Goal: Task Accomplishment & Management: Manage account settings

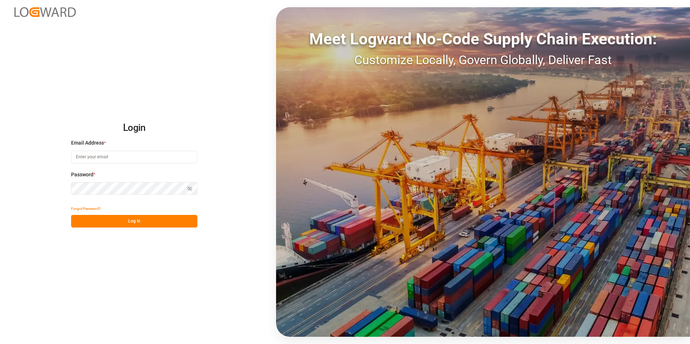
type input "[PERSON_NAME][EMAIL_ADDRESS][PERSON_NAME][DOMAIN_NAME]"
click at [108, 223] on button "Log In" at bounding box center [134, 221] width 126 height 13
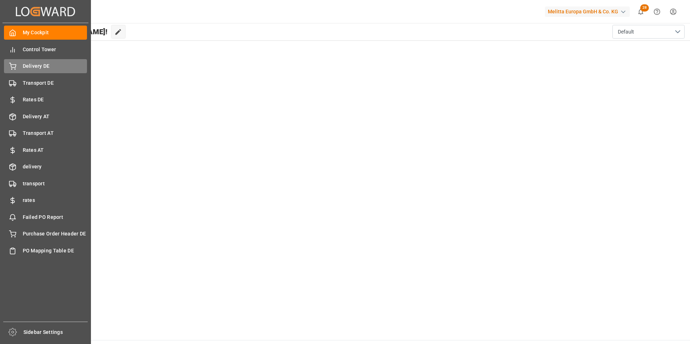
click at [44, 60] on div "Delivery DE Delivery DE" at bounding box center [45, 66] width 83 height 14
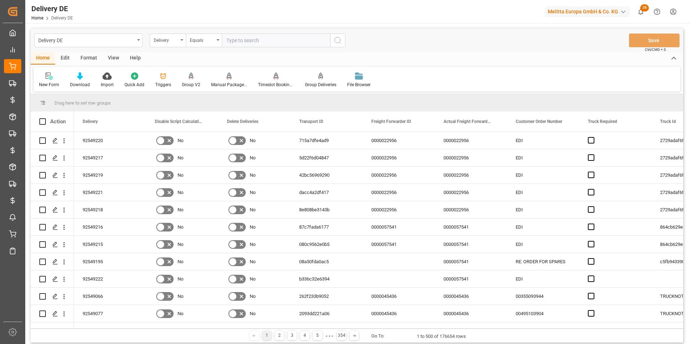
click at [243, 40] on input "text" at bounding box center [276, 41] width 108 height 14
type input "92549222"
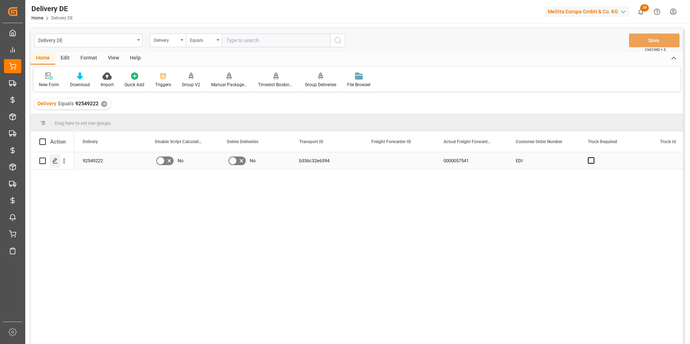
click at [52, 161] on icon "Press SPACE to select this row." at bounding box center [55, 161] width 6 height 6
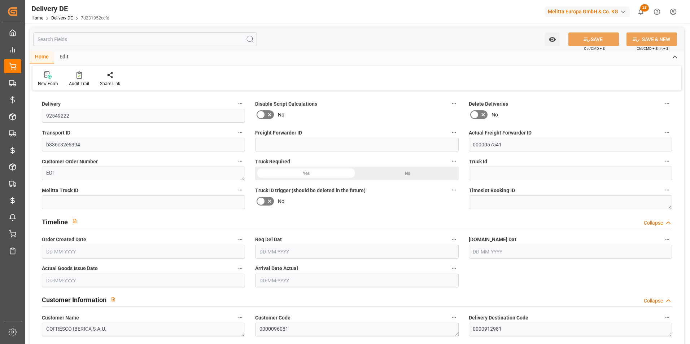
type input "0"
type input "29"
type input "4671.678"
type input "7582"
type input "43462.68"
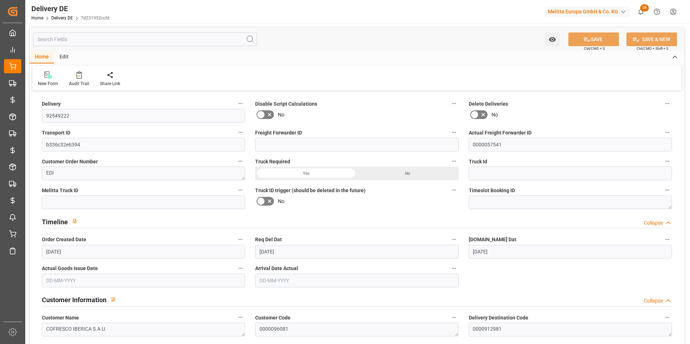
type input "[DATE]"
click at [91, 40] on input "text" at bounding box center [145, 39] width 224 height 14
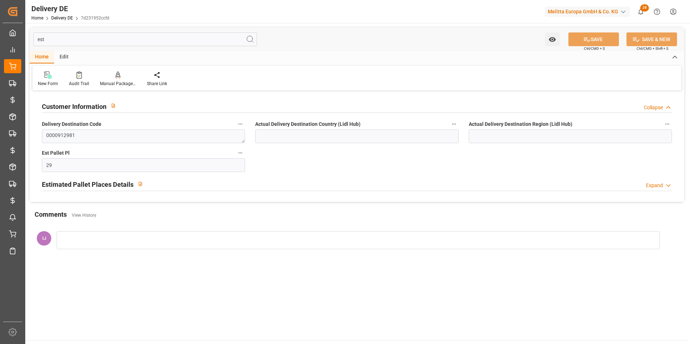
drag, startPoint x: 88, startPoint y: 41, endPoint x: 31, endPoint y: 43, distance: 56.7
click at [31, 43] on div "est Watch Option SAVE Ctrl/CMD + S SAVE & NEW Ctrl/CMD + Shift + S" at bounding box center [357, 39] width 654 height 24
type input "est"
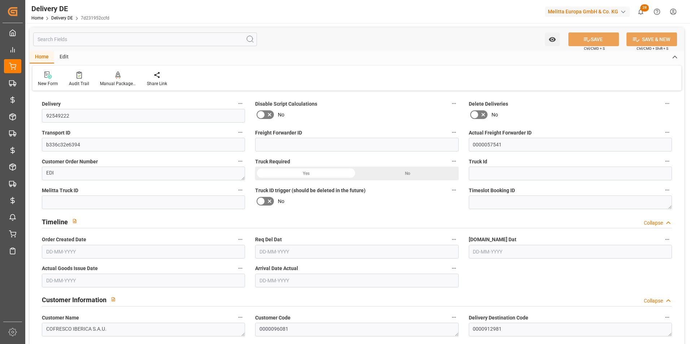
type input "0"
type input "4671.678"
type input "7582"
type input "43462.68"
type input "[DATE]"
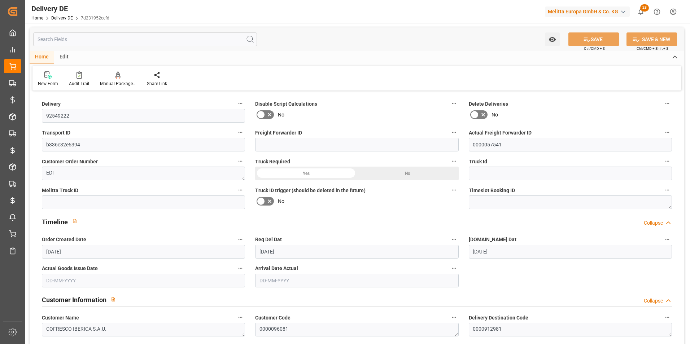
type input "[DATE]"
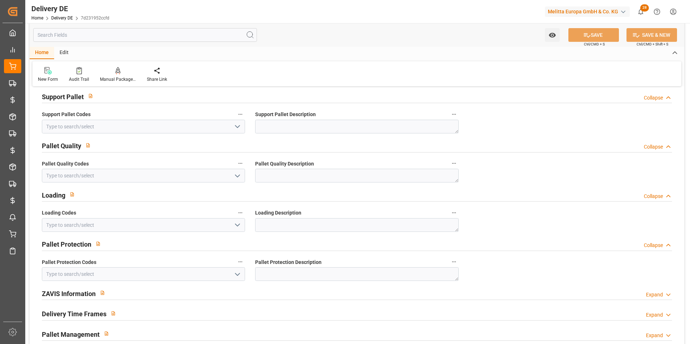
scroll to position [757, 0]
